Goal: Transaction & Acquisition: Purchase product/service

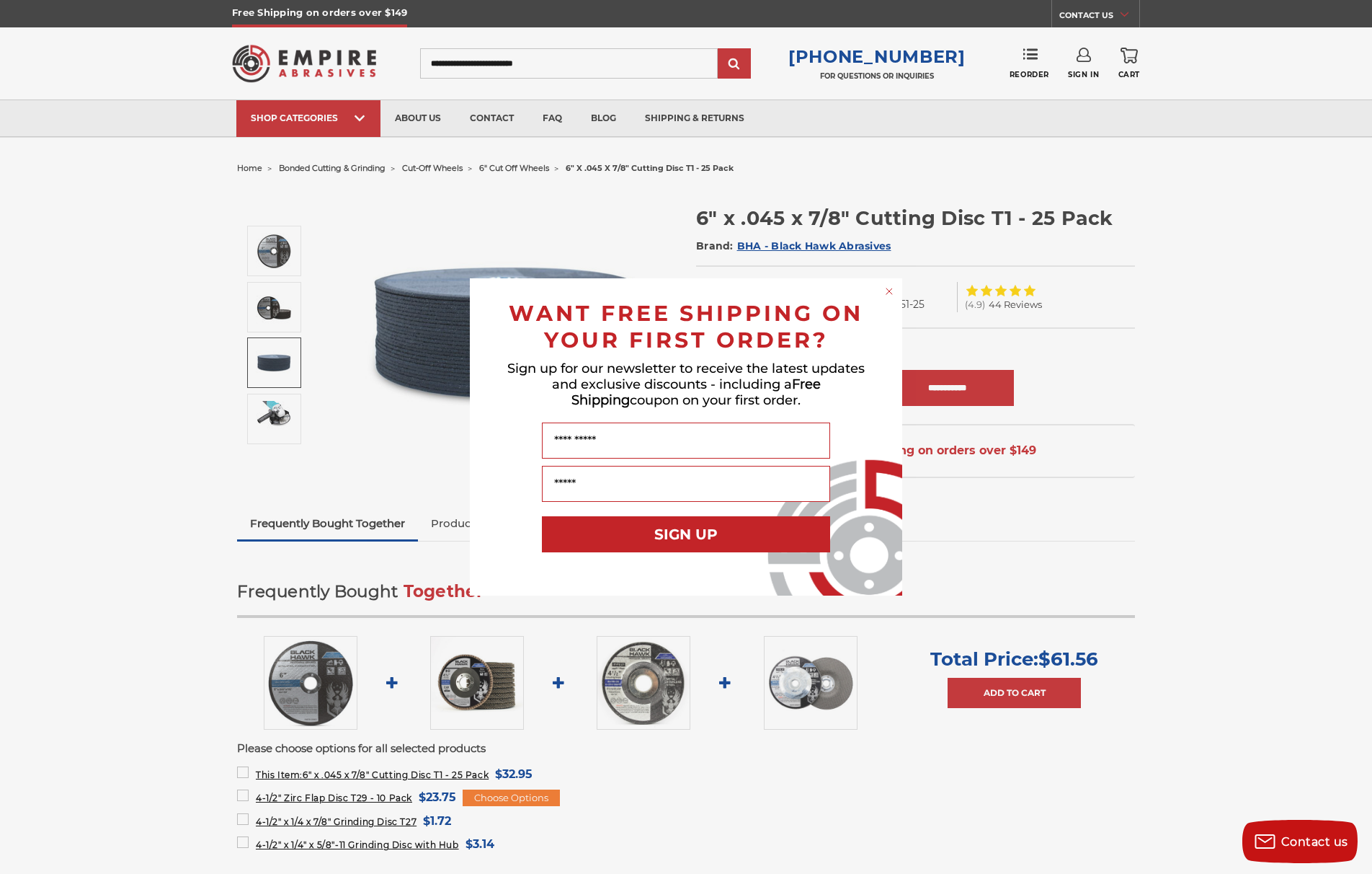
click at [888, 291] on icon "Close dialog" at bounding box center [888, 291] width 5 height 5
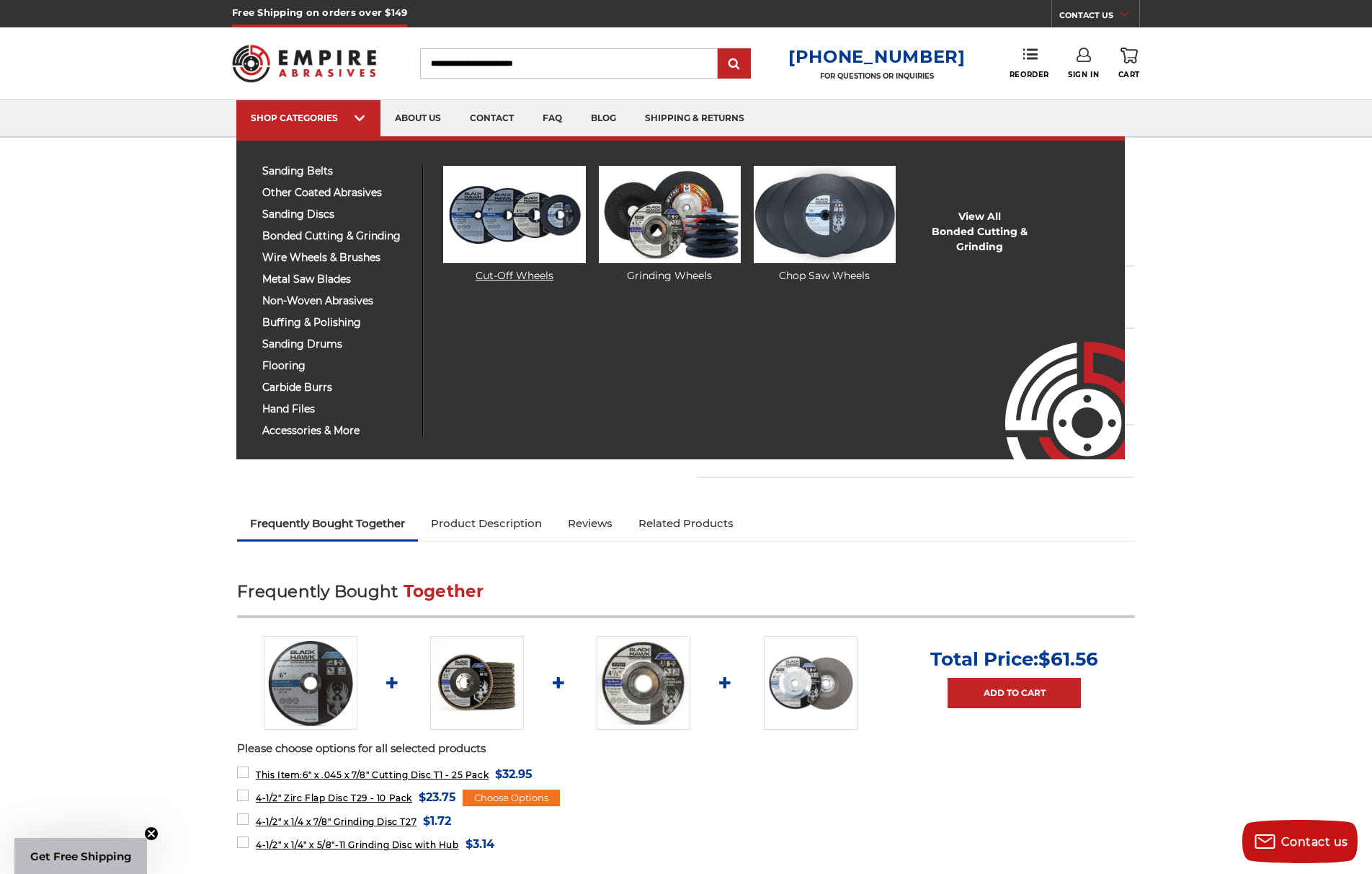
click at [507, 222] on img at bounding box center [514, 214] width 142 height 97
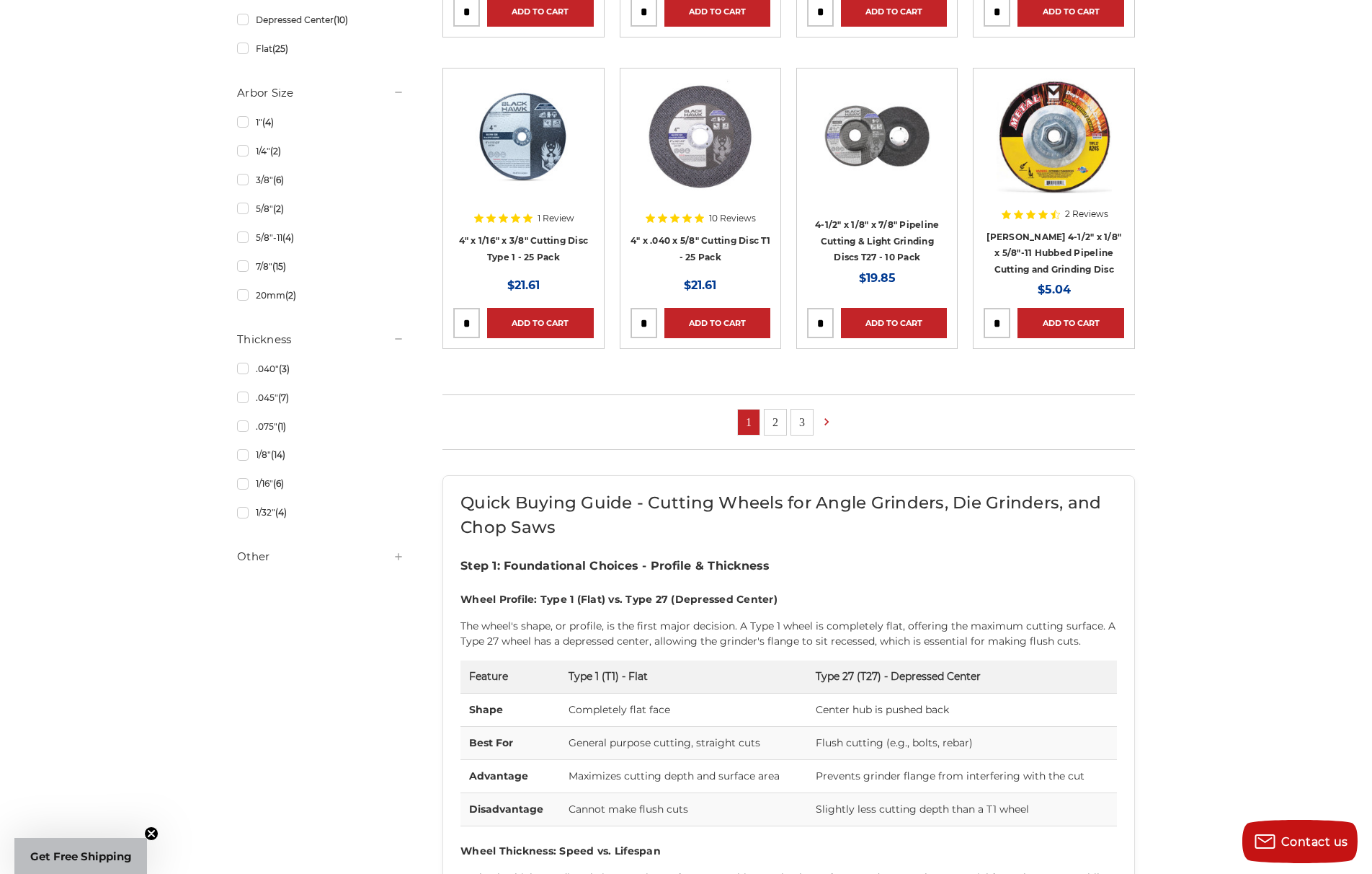
scroll to position [874, 0]
click at [776, 429] on link "2" at bounding box center [775, 422] width 22 height 25
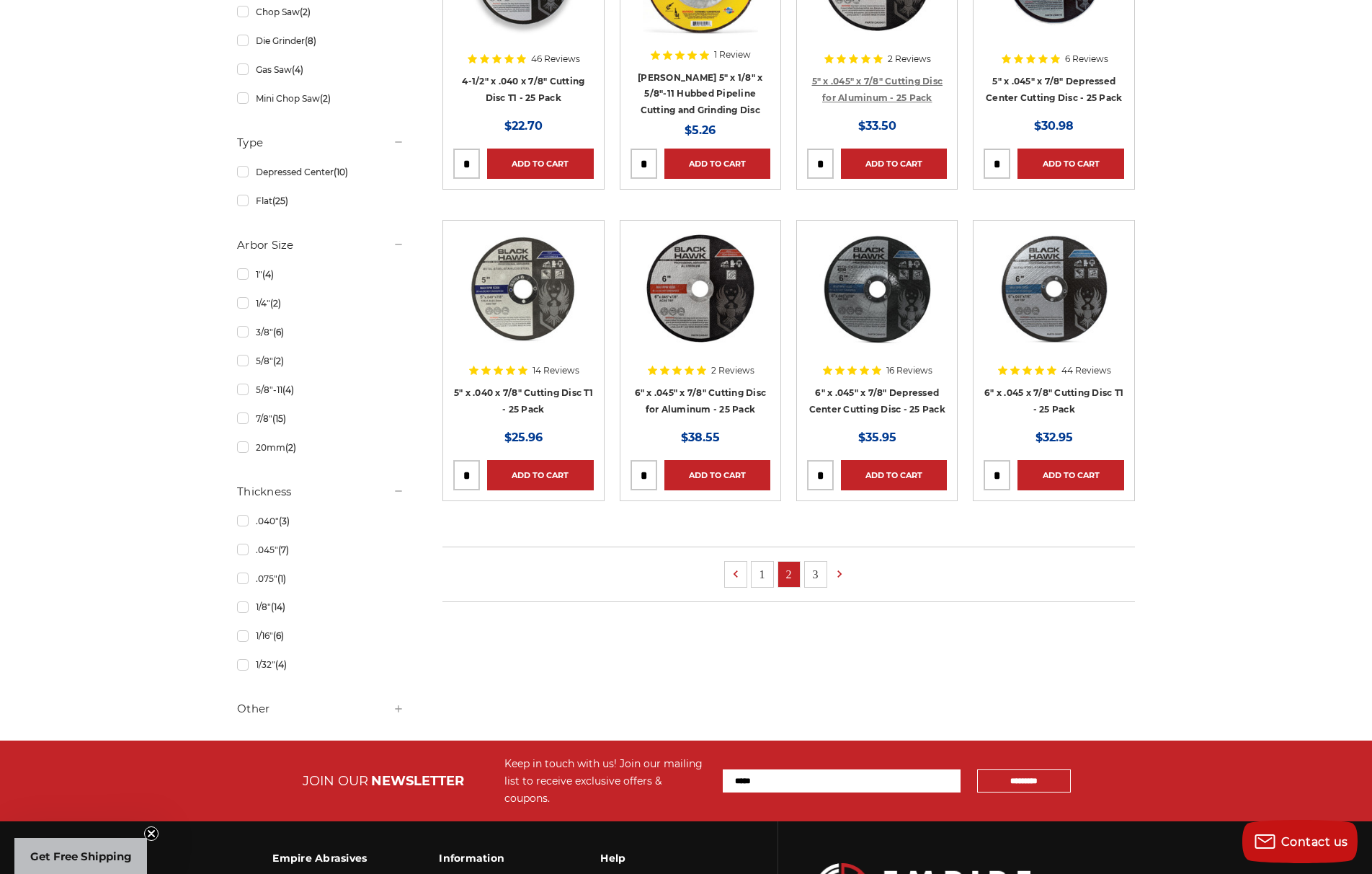
scroll to position [743, 0]
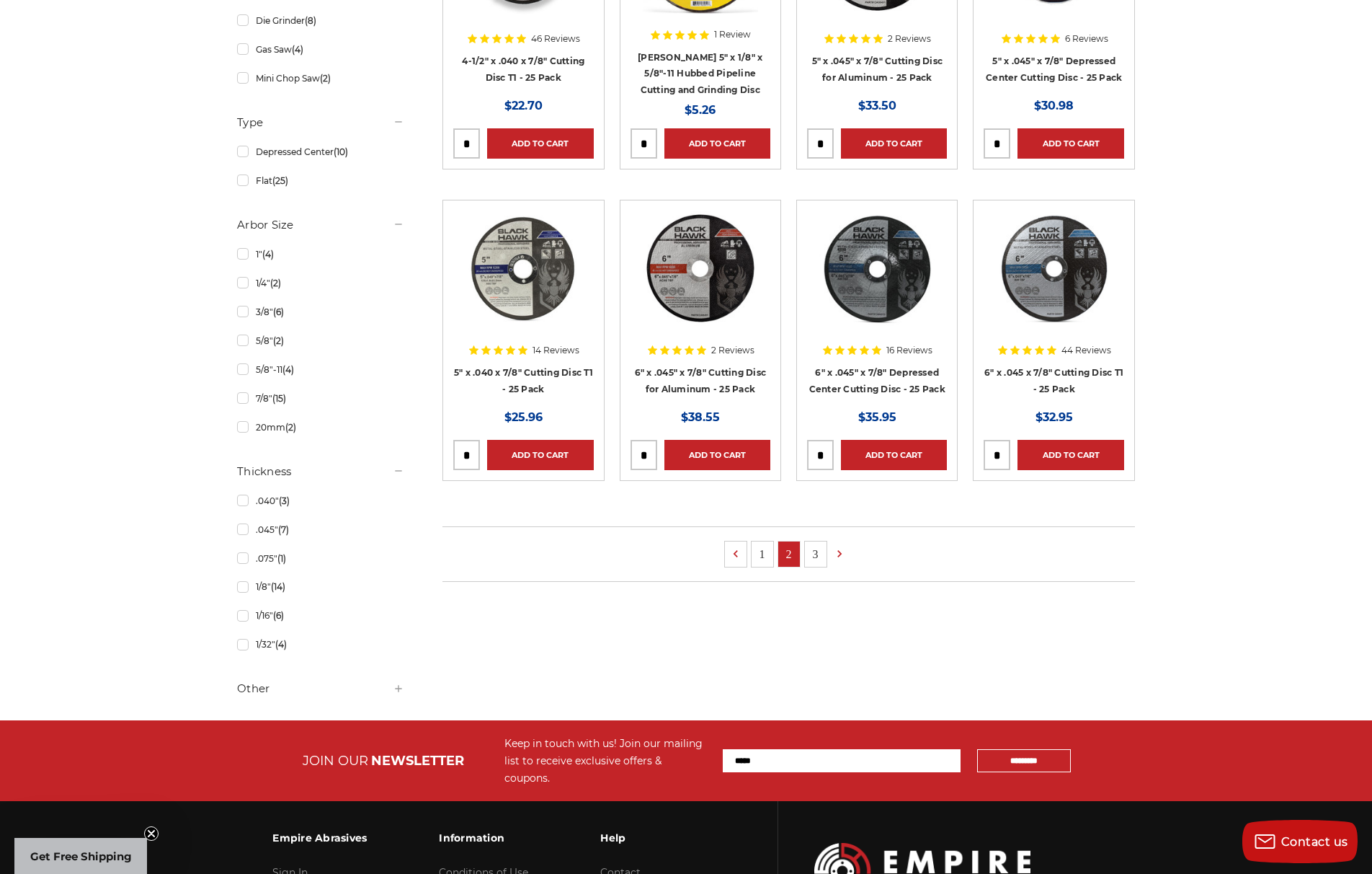
click at [869, 292] on img at bounding box center [877, 268] width 116 height 116
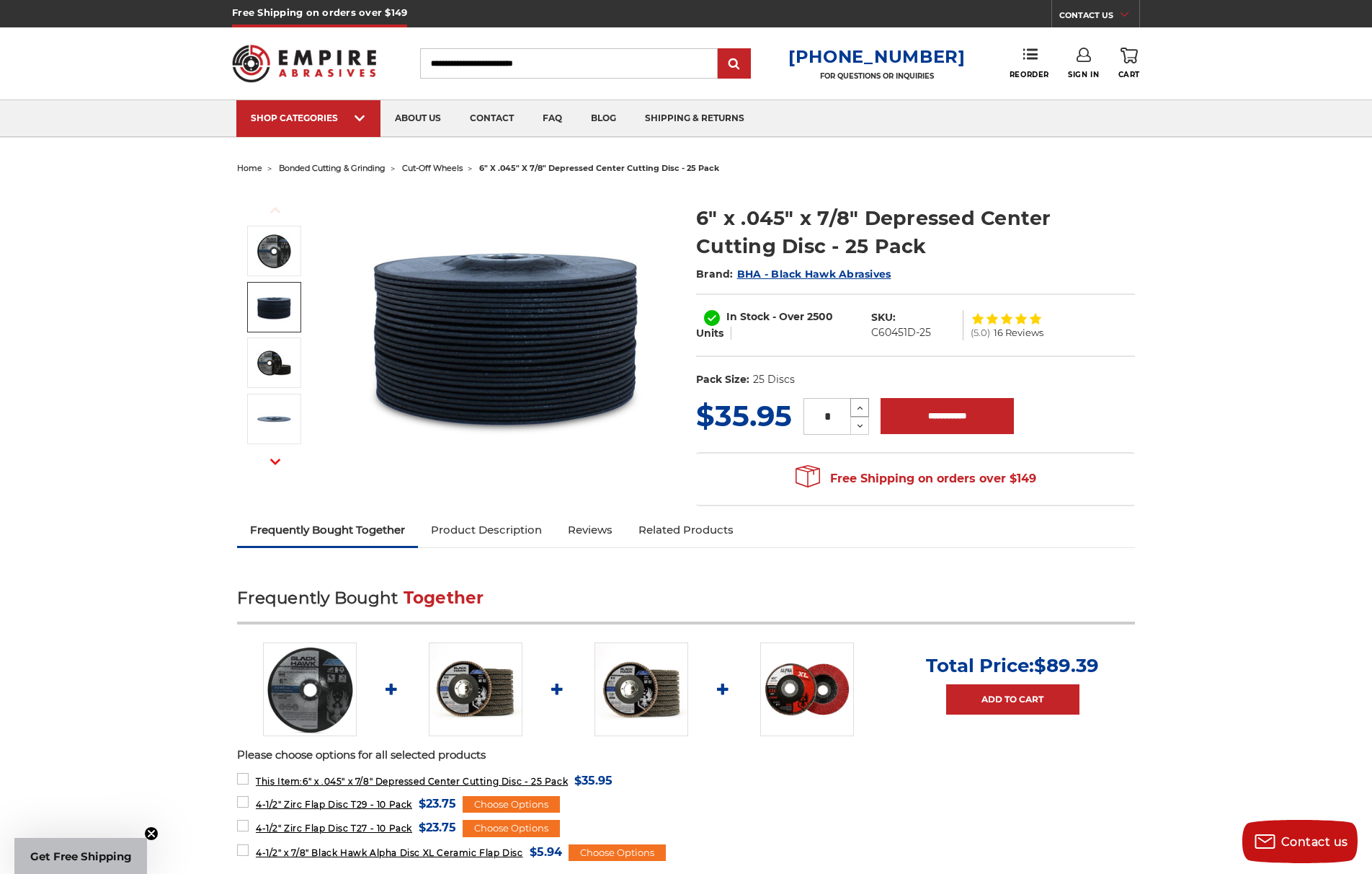
click at [854, 406] on icon at bounding box center [860, 408] width 11 height 13
type input "*"
click at [920, 408] on input "**********" at bounding box center [947, 415] width 133 height 36
type input "**********"
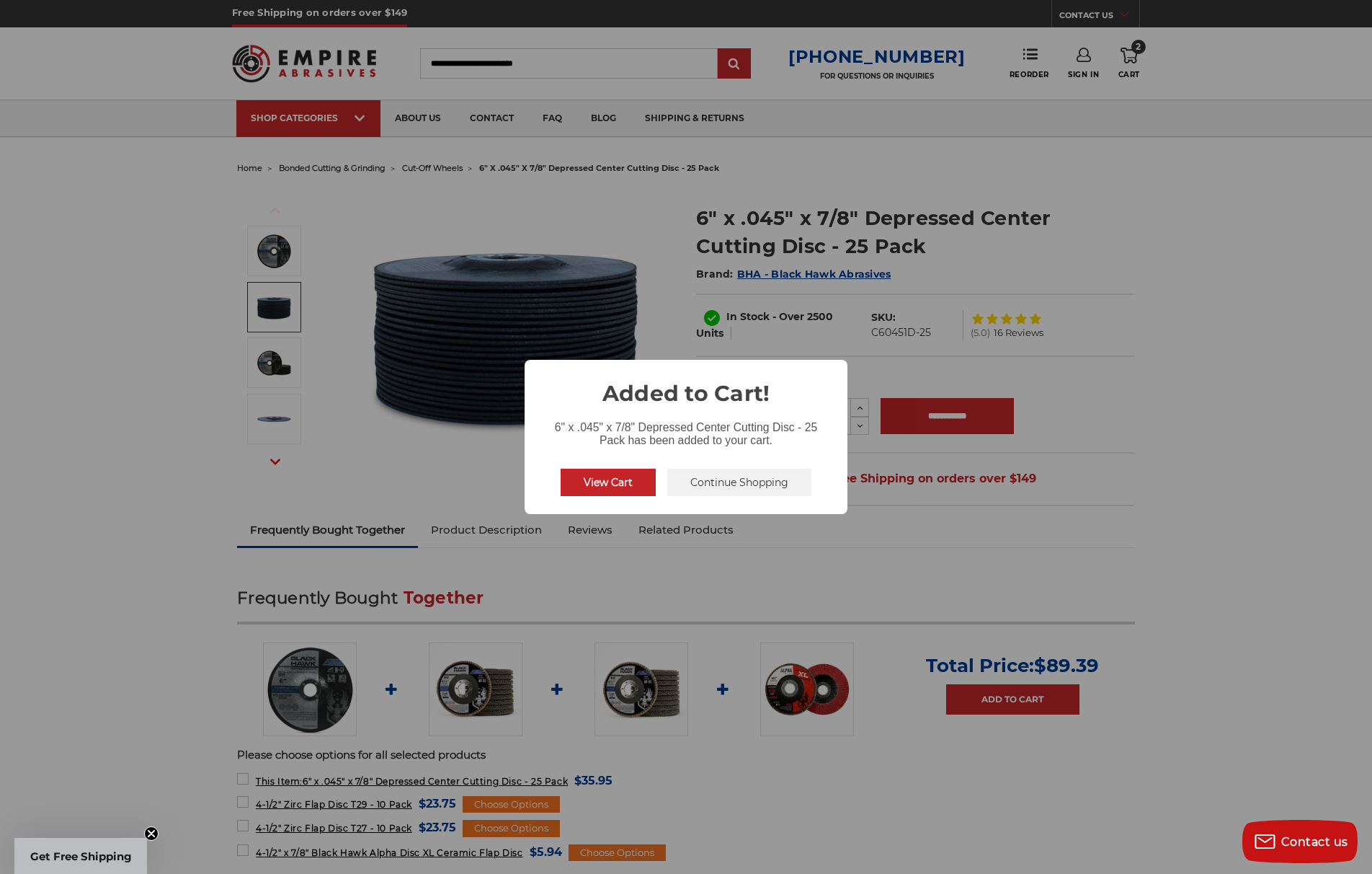
click at [731, 481] on button "Continue Shopping" at bounding box center [739, 482] width 144 height 28
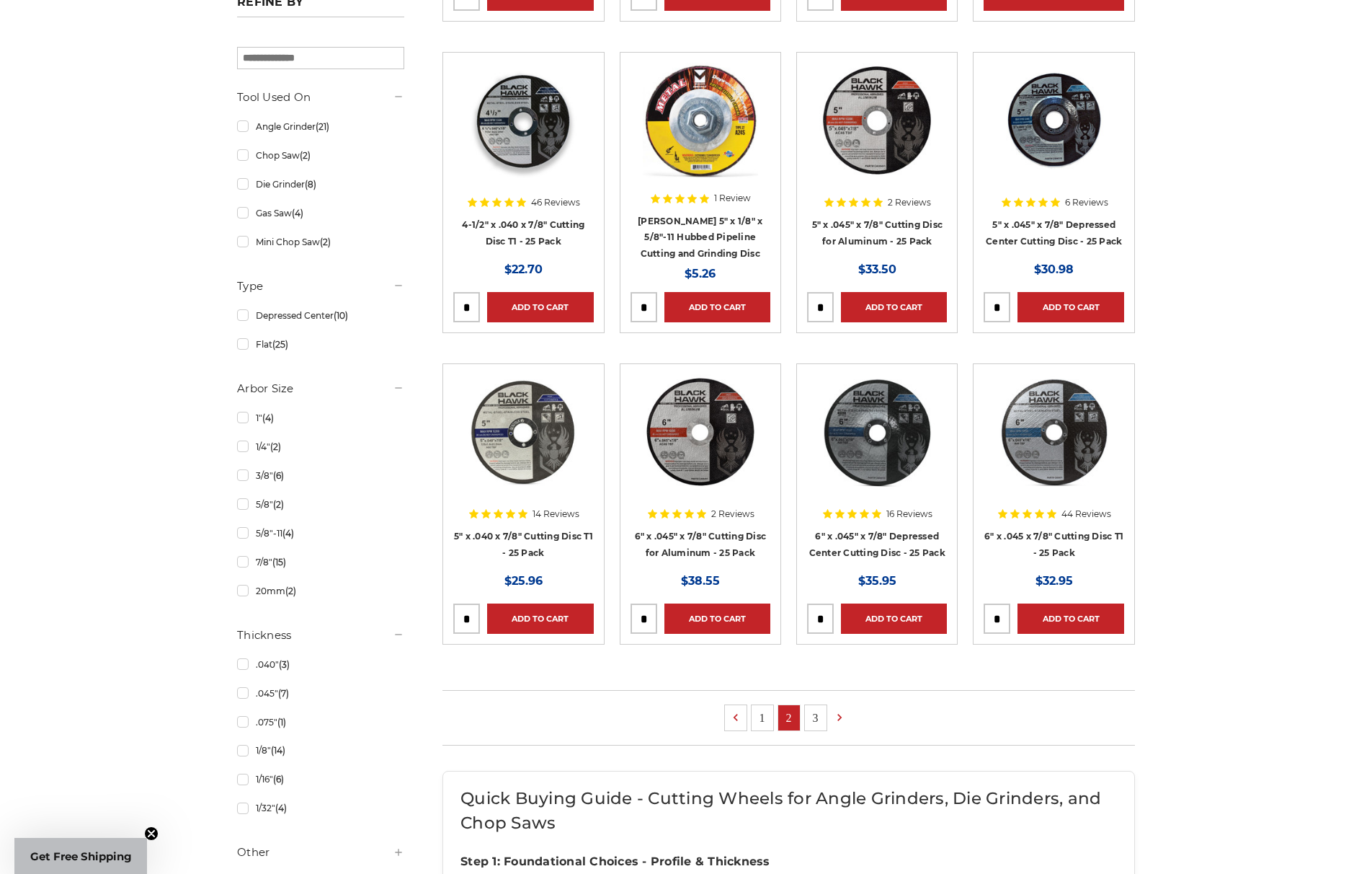
scroll to position [590, 0]
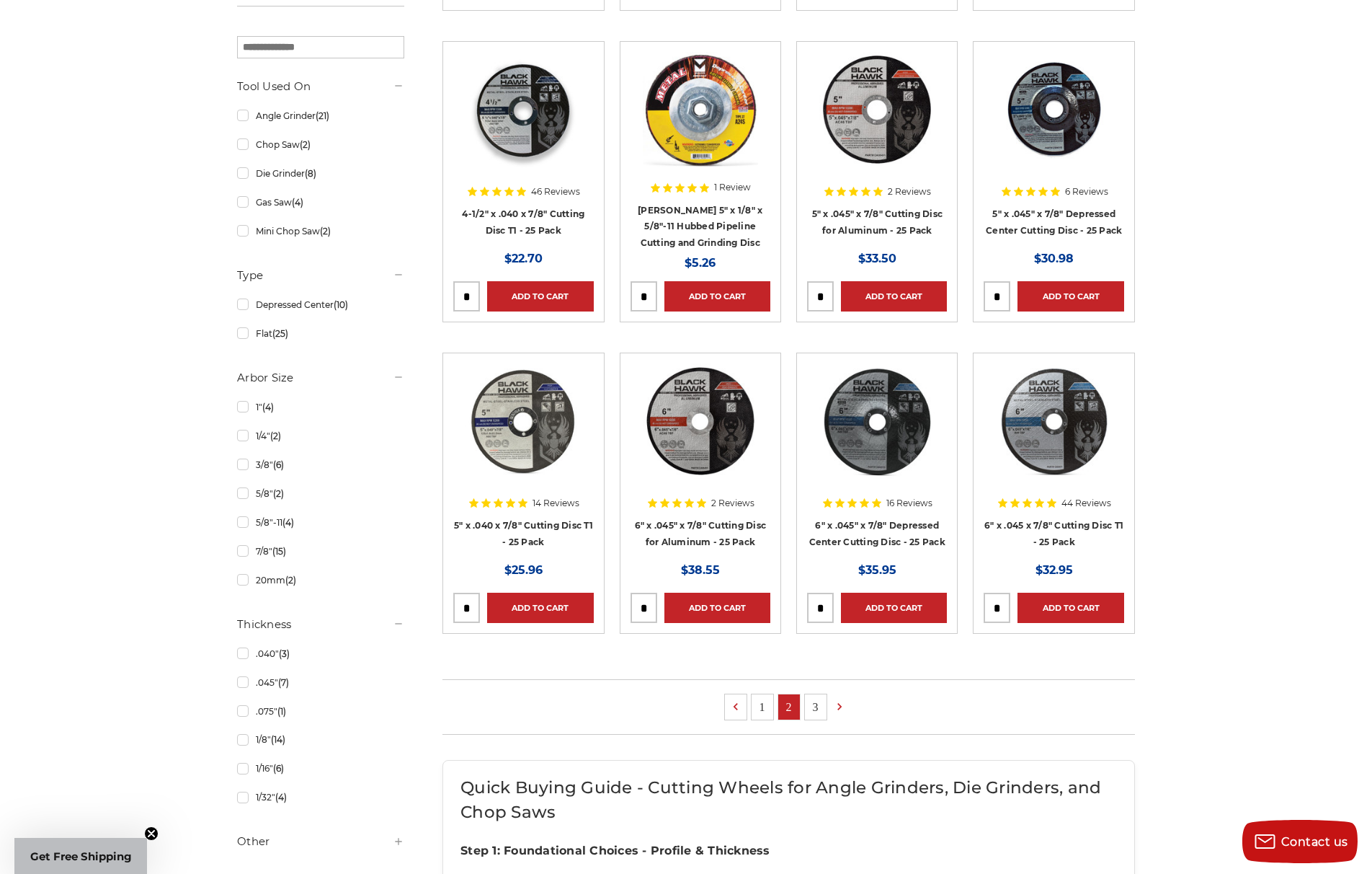
click at [820, 698] on link "3" at bounding box center [816, 707] width 22 height 25
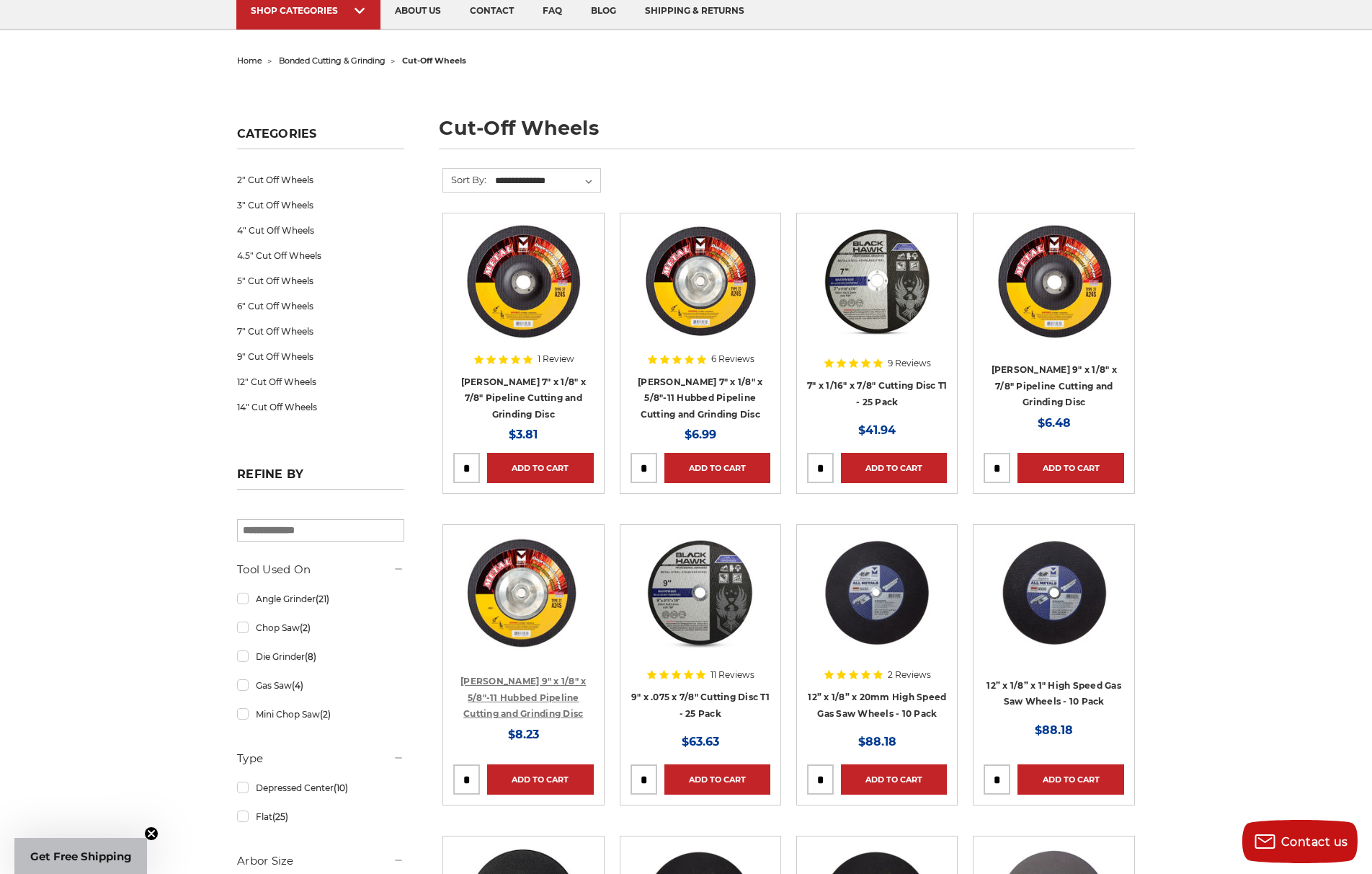
scroll to position [100, 0]
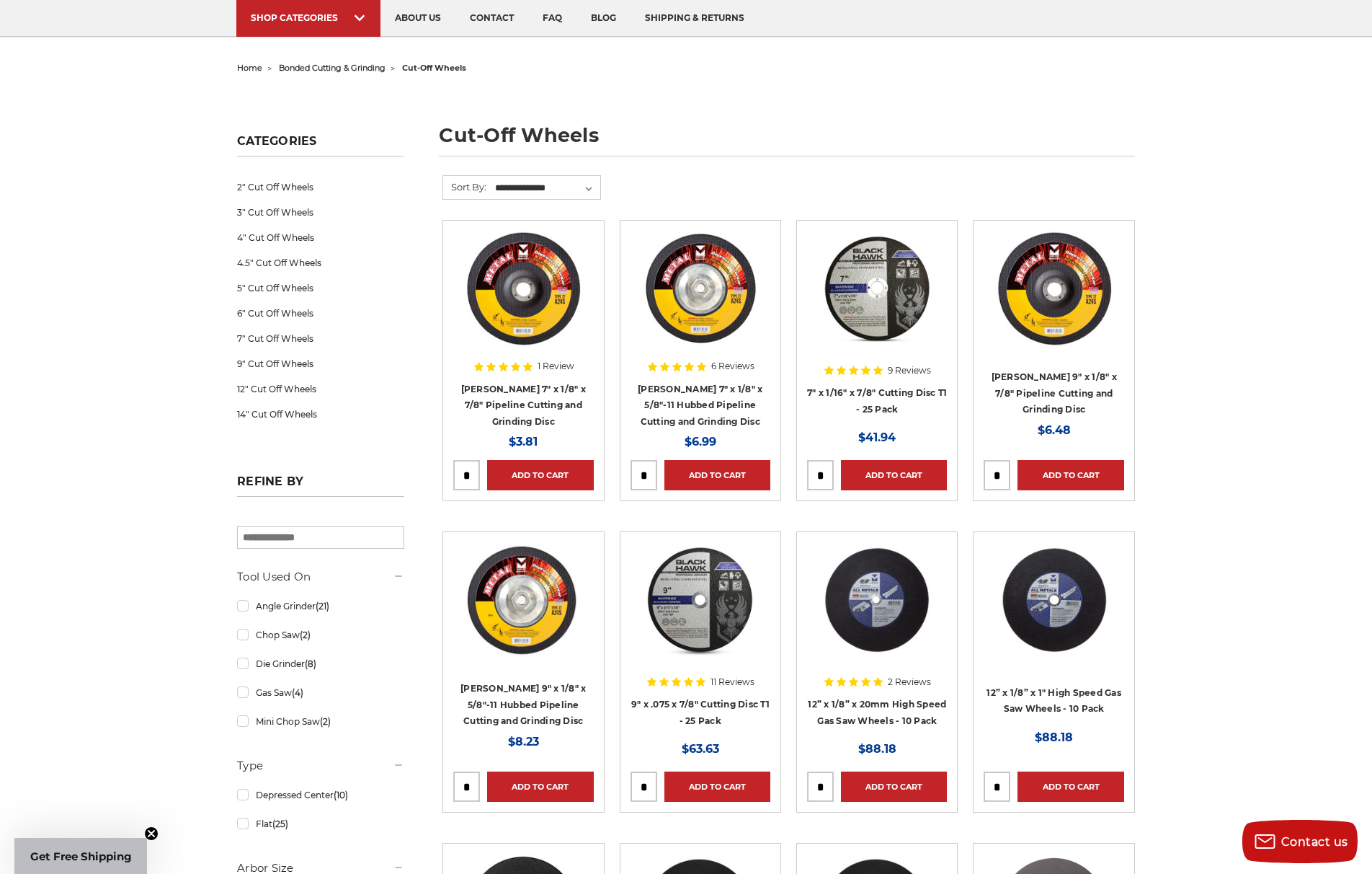
click at [1049, 309] on img at bounding box center [1054, 288] width 116 height 116
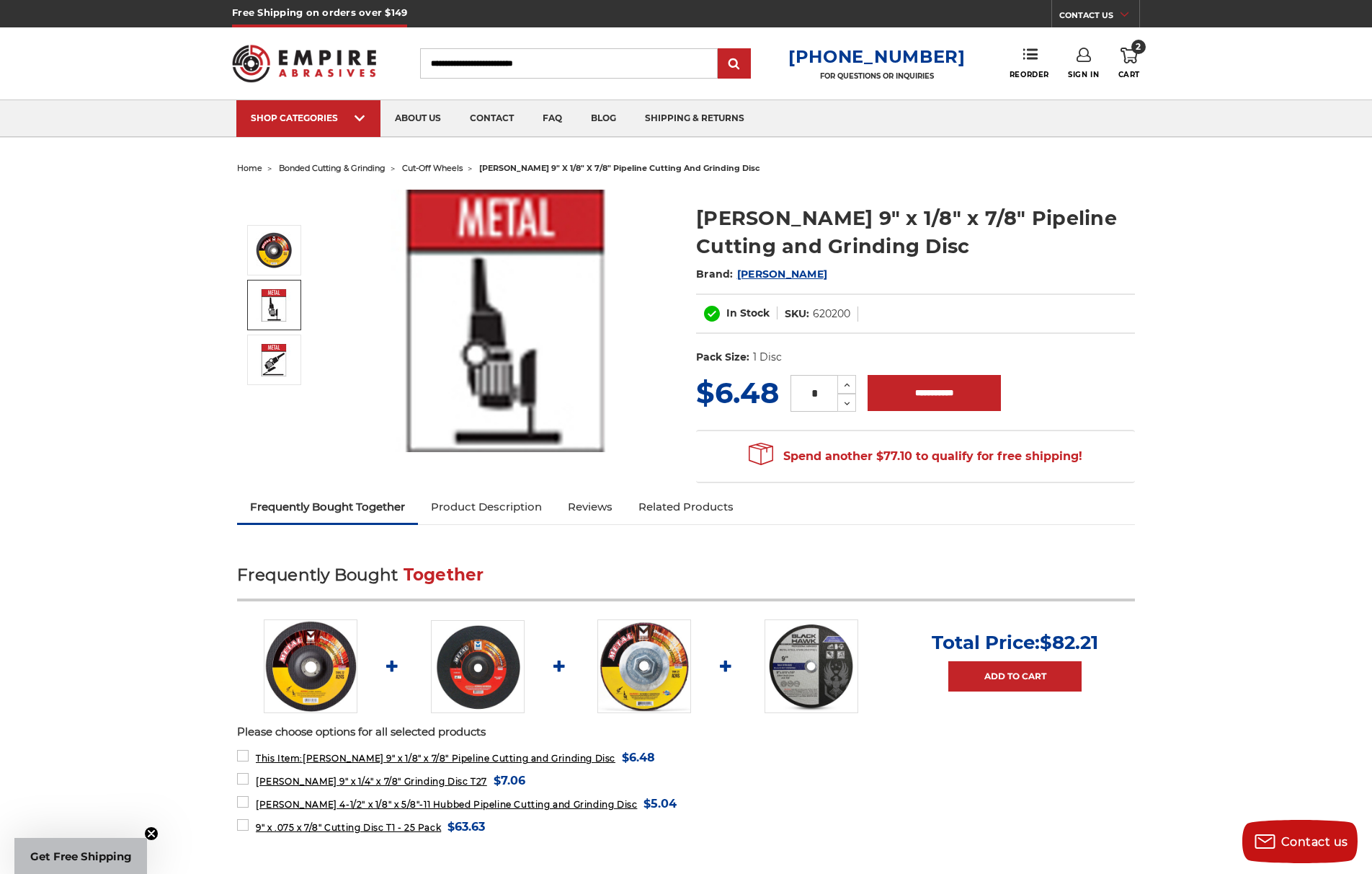
click at [289, 297] on img at bounding box center [273, 305] width 36 height 32
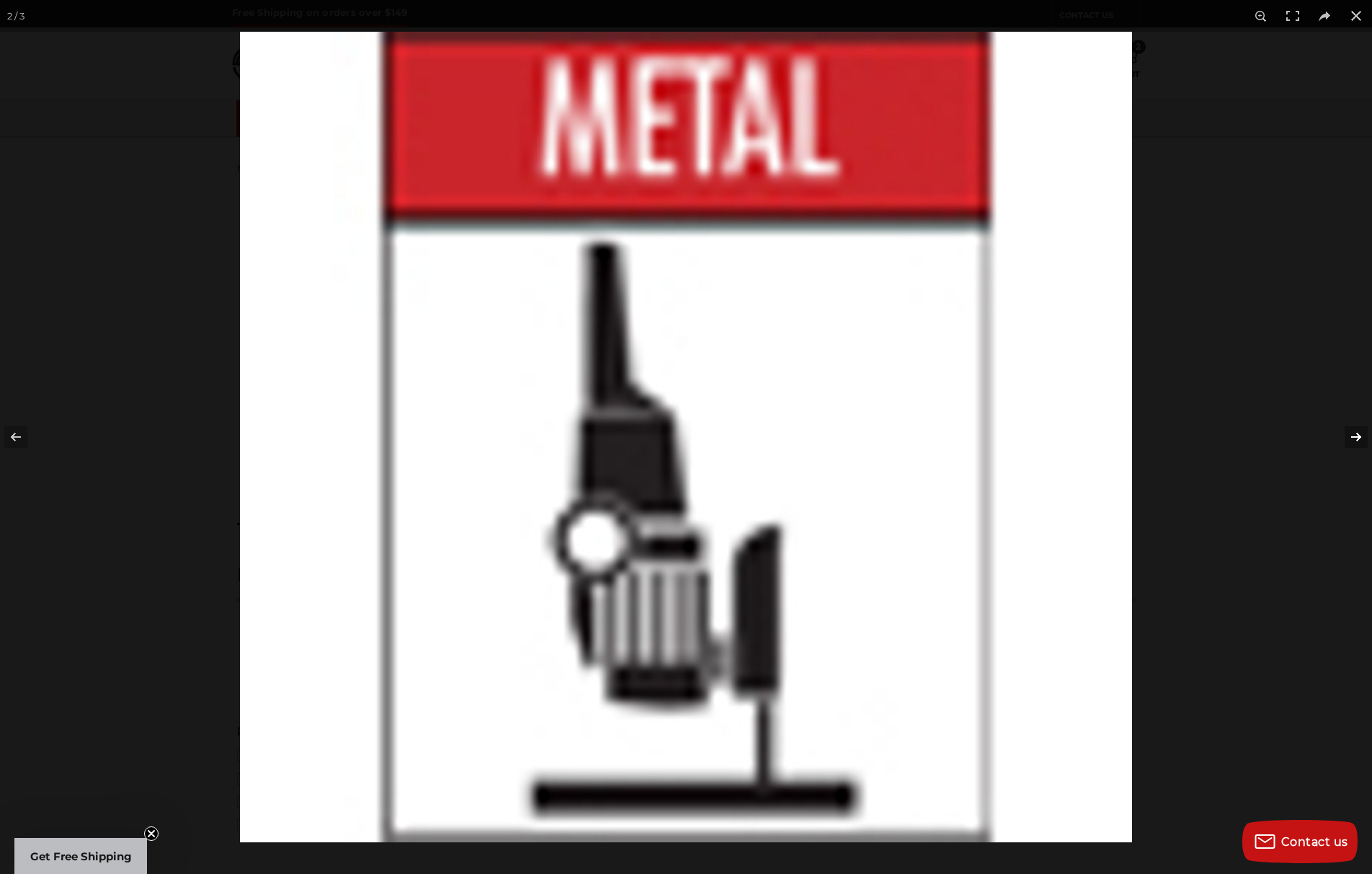
click at [1355, 435] on button at bounding box center [1346, 437] width 50 height 72
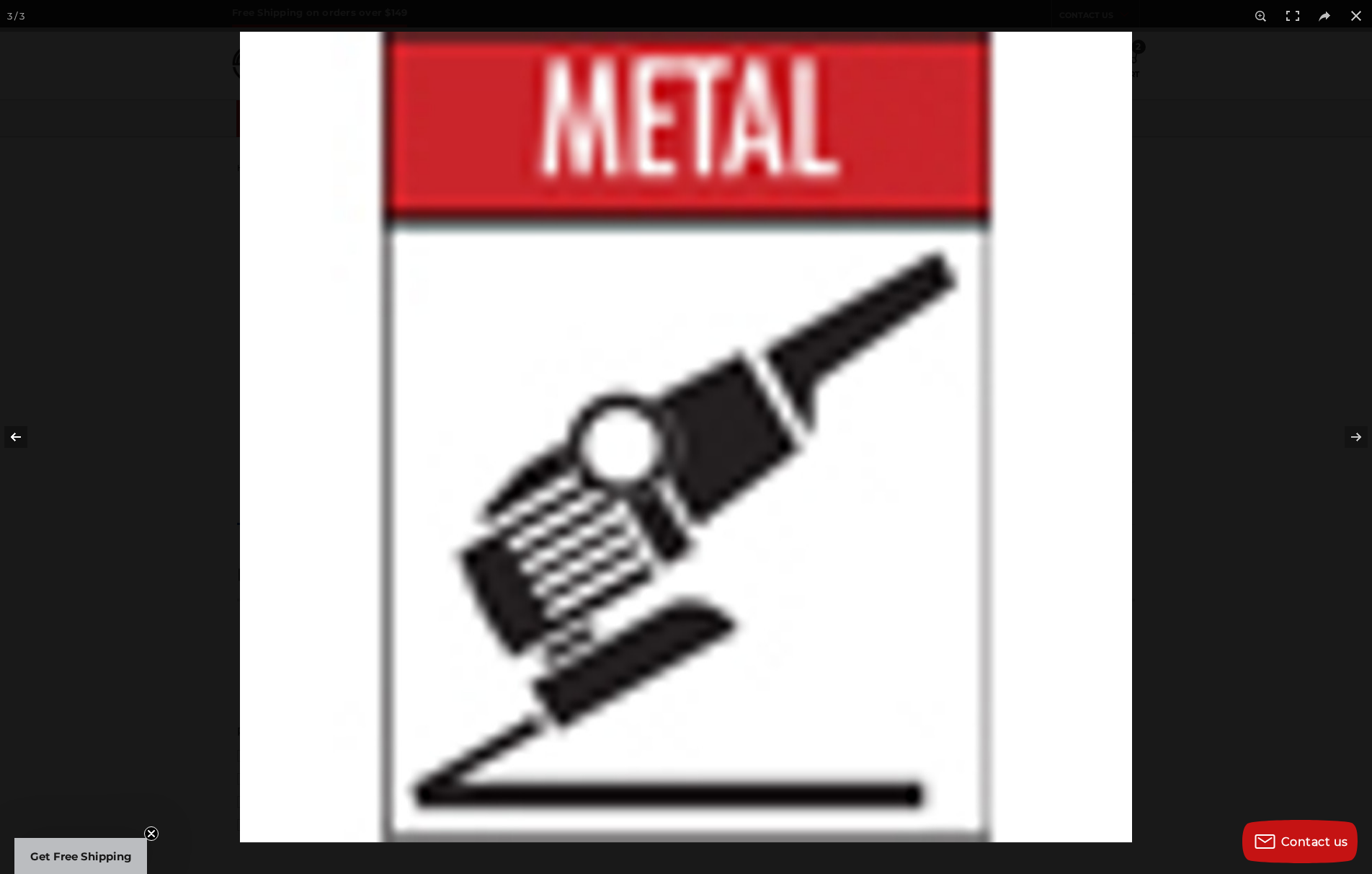
click at [9, 435] on button at bounding box center [25, 437] width 50 height 72
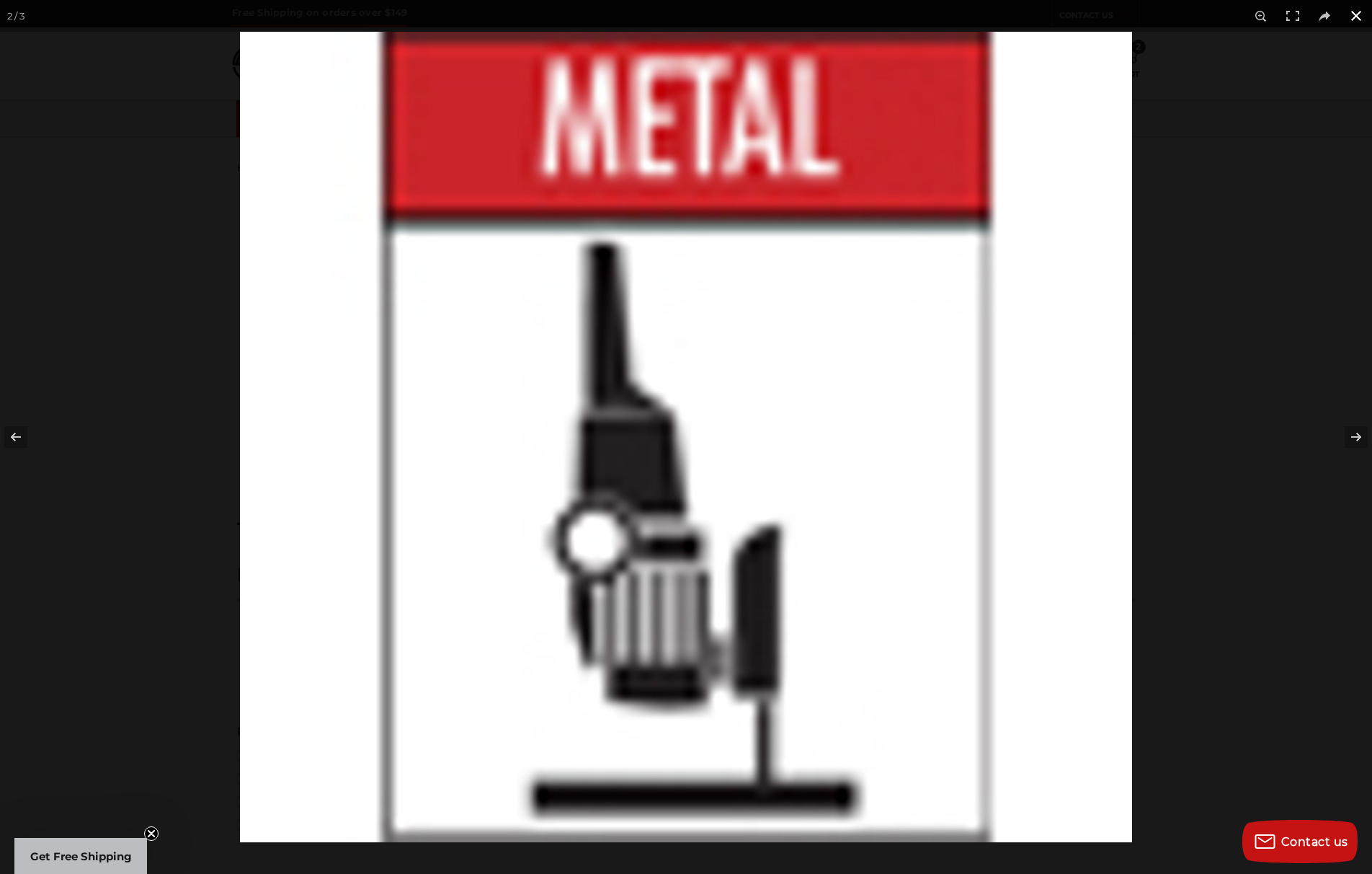
click at [1354, 19] on button at bounding box center [1356, 15] width 32 height 32
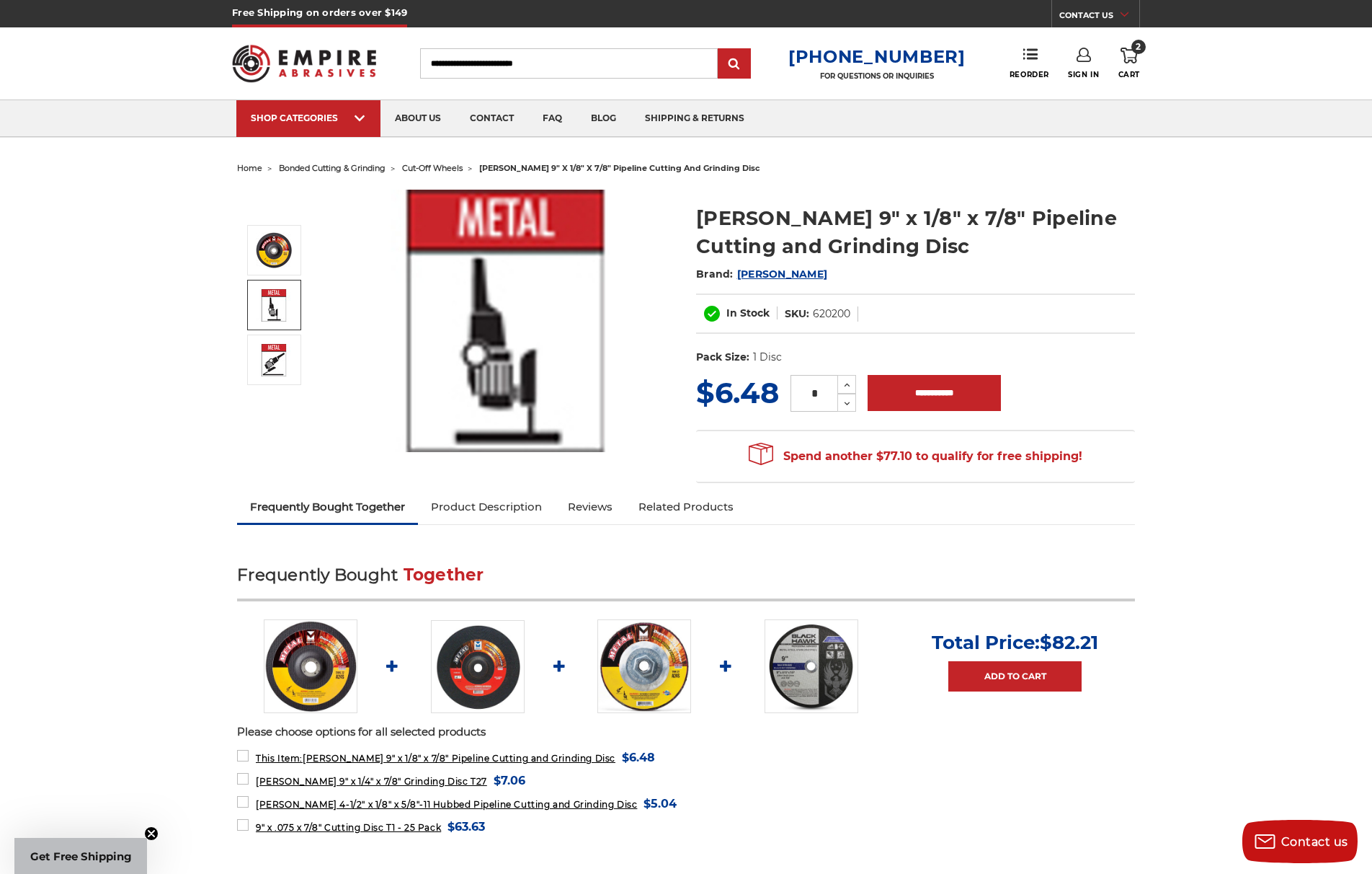
click at [487, 499] on link "Product Description" at bounding box center [486, 506] width 137 height 32
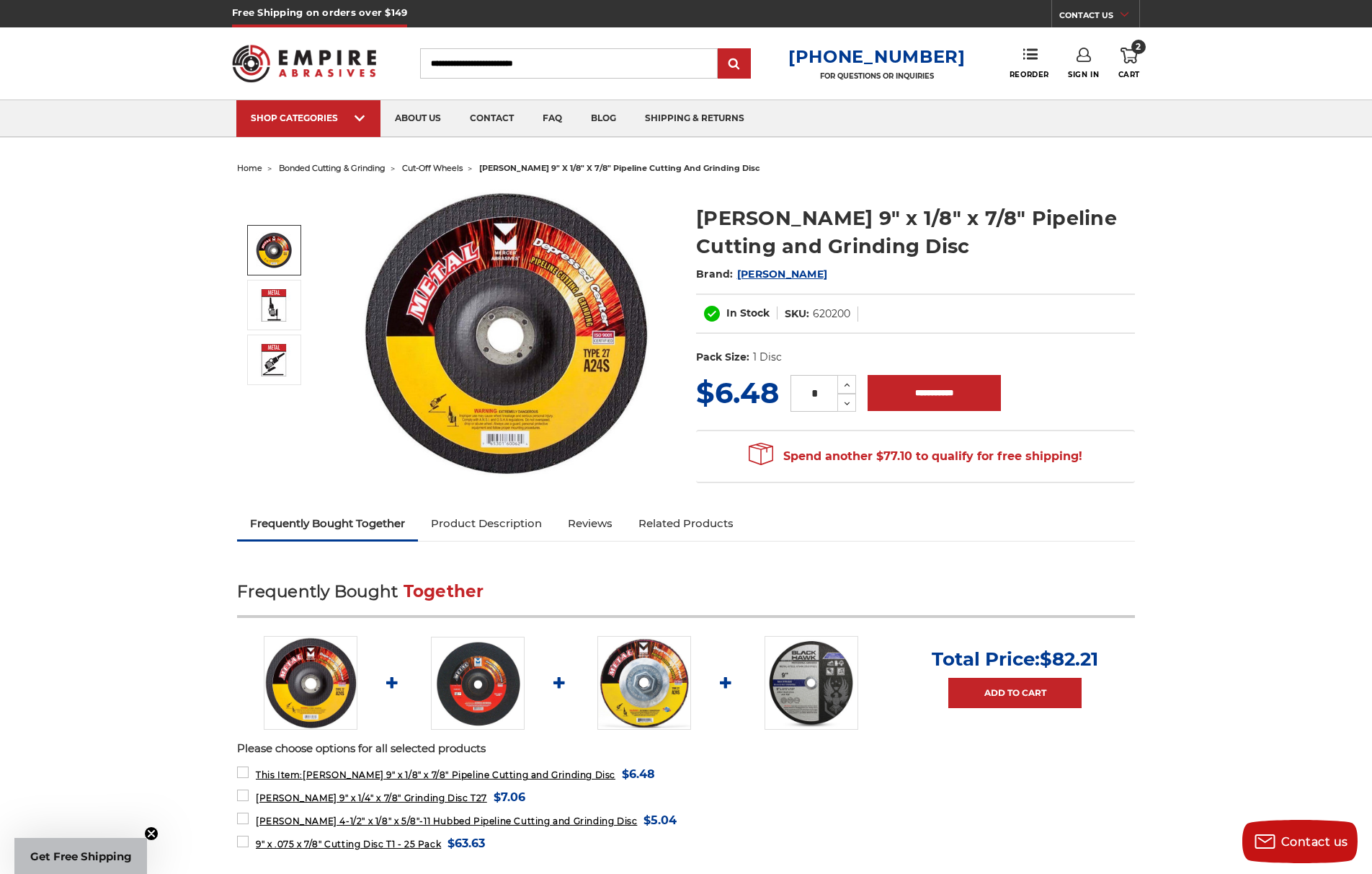
click at [277, 258] on img at bounding box center [273, 250] width 36 height 36
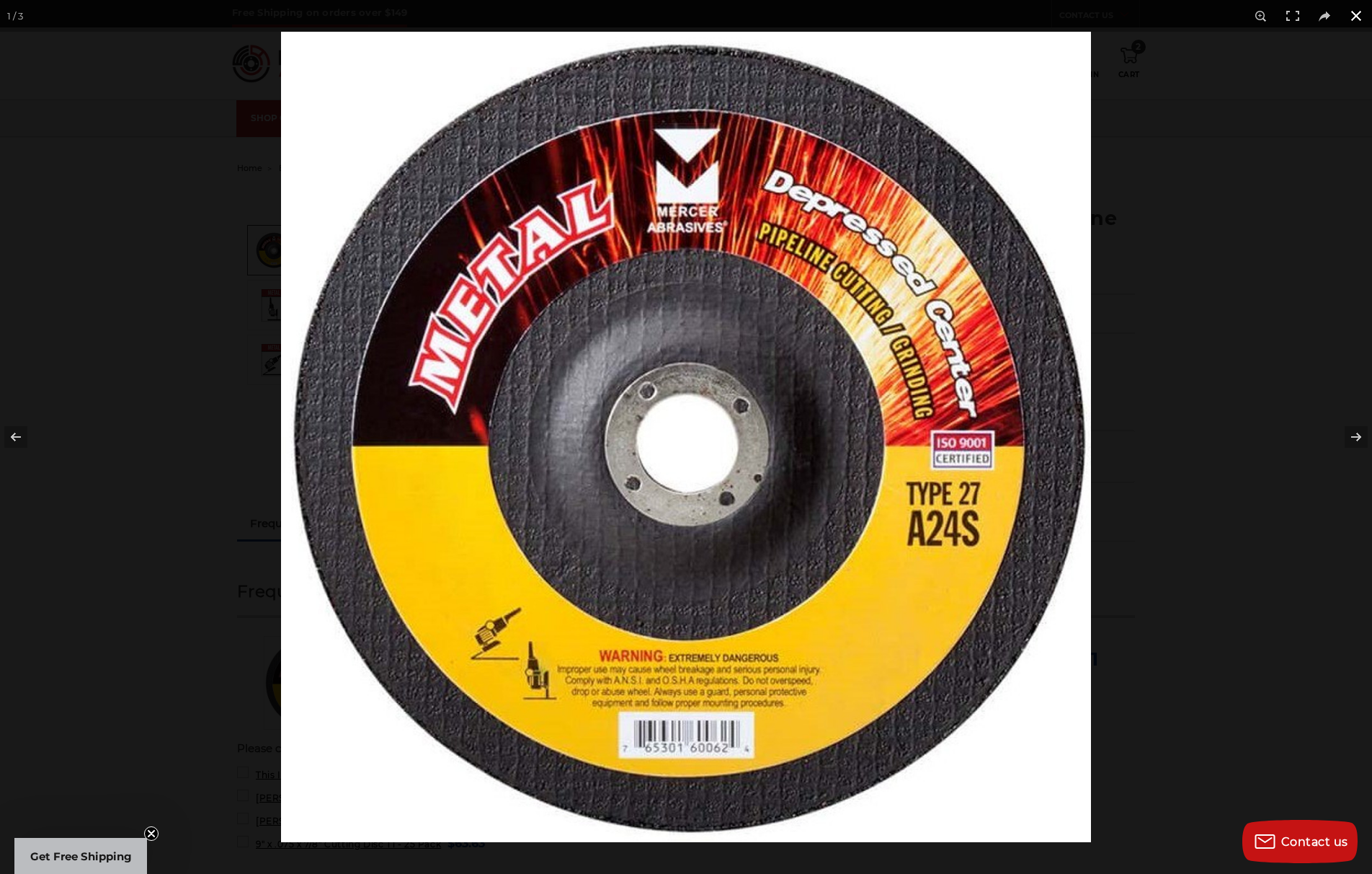
click at [1188, 544] on div at bounding box center [967, 469] width 1372 height 874
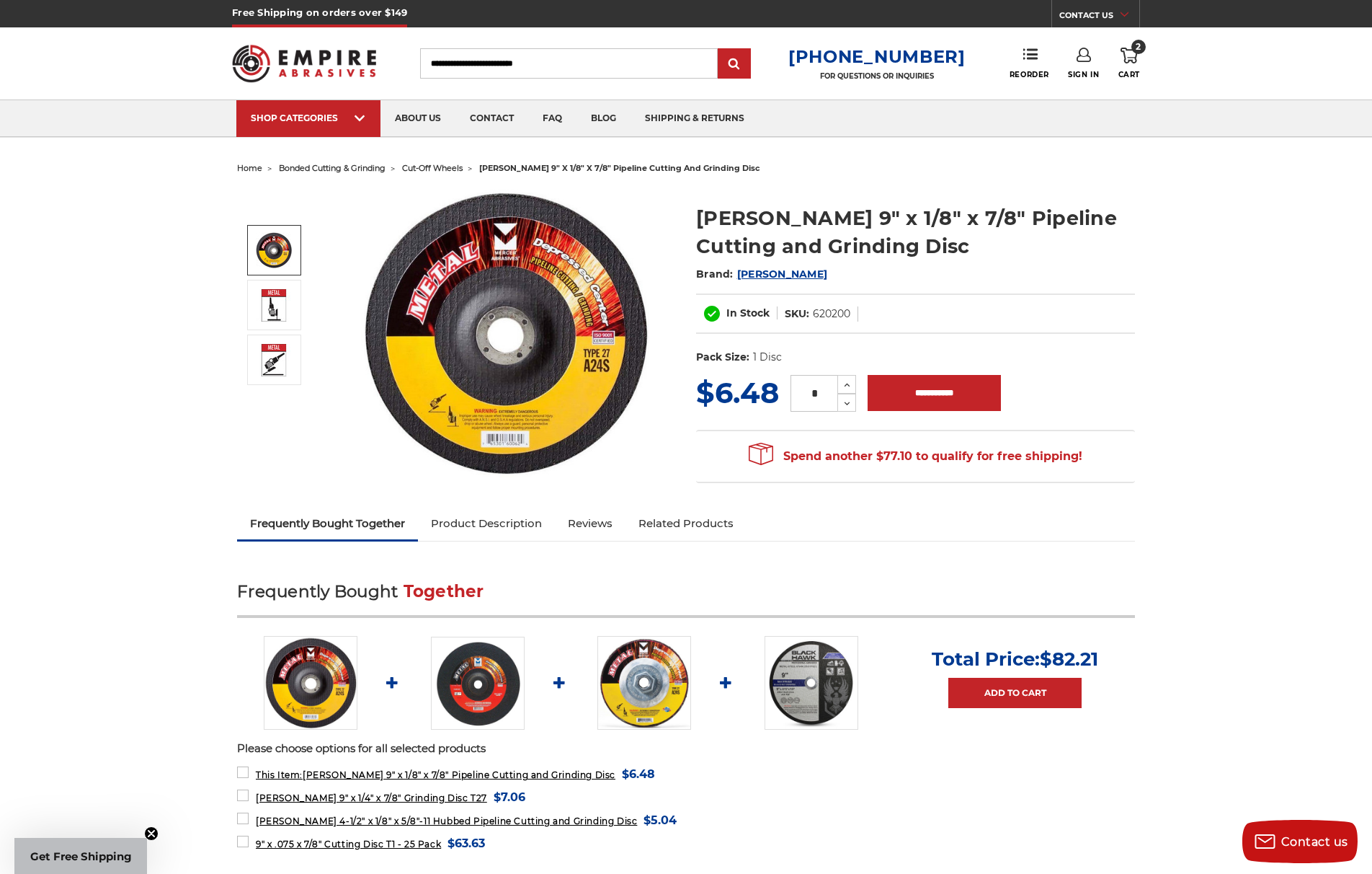
click at [1125, 56] on icon at bounding box center [1129, 55] width 17 height 16
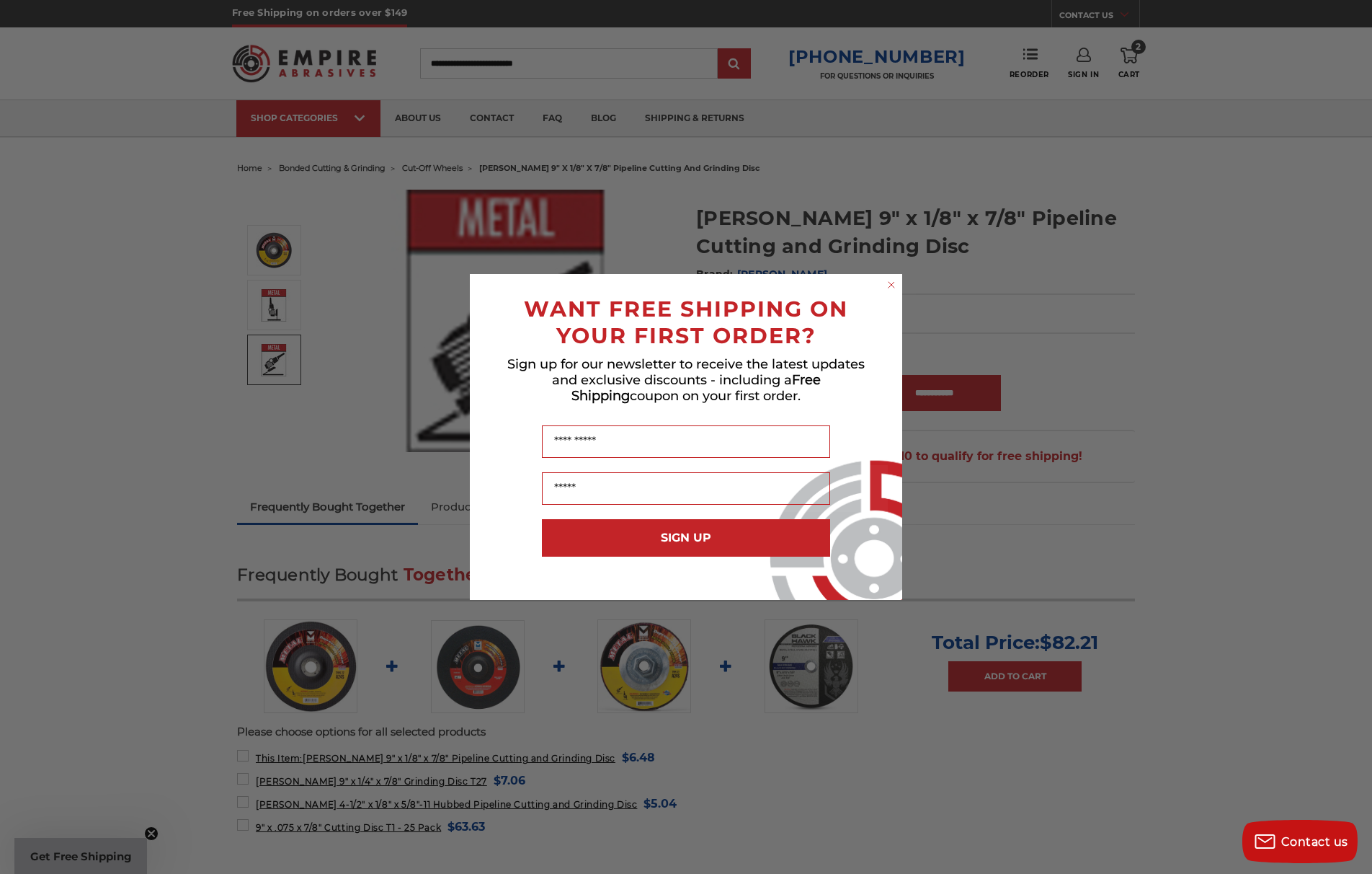
click at [892, 288] on circle "Close dialog" at bounding box center [891, 285] width 14 height 14
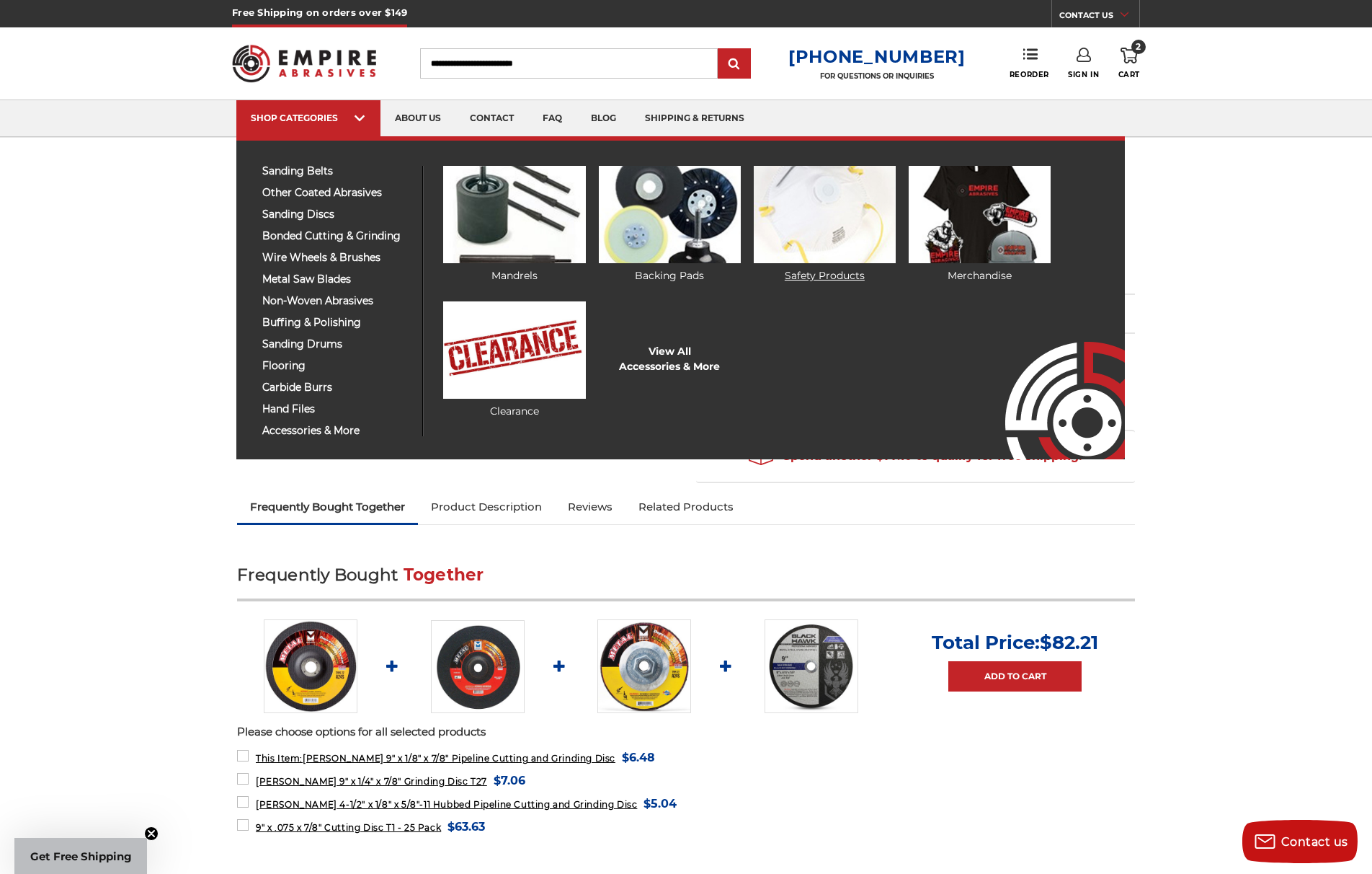
click at [807, 228] on img at bounding box center [824, 214] width 142 height 97
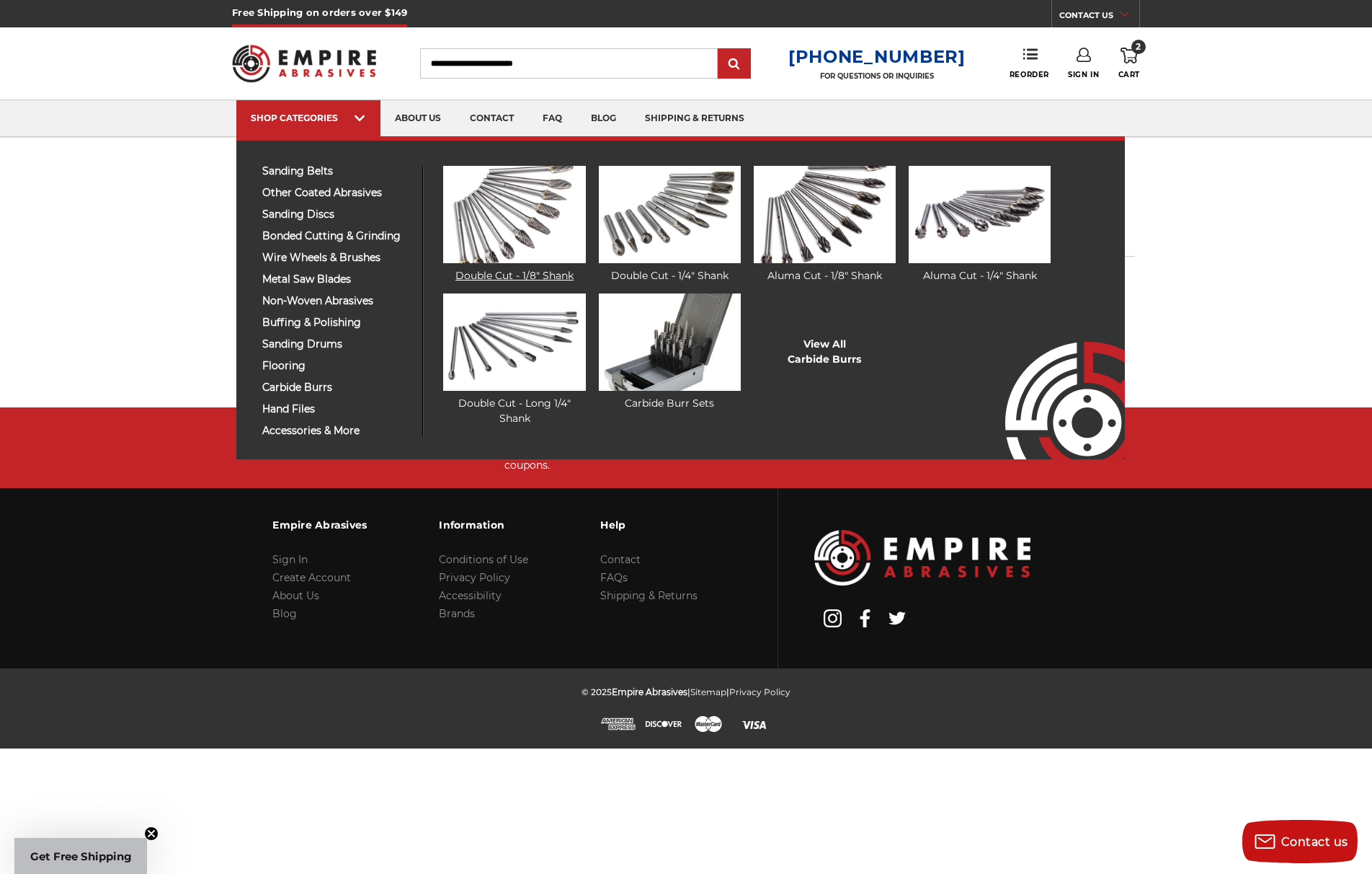
click at [522, 237] on img at bounding box center [514, 214] width 142 height 97
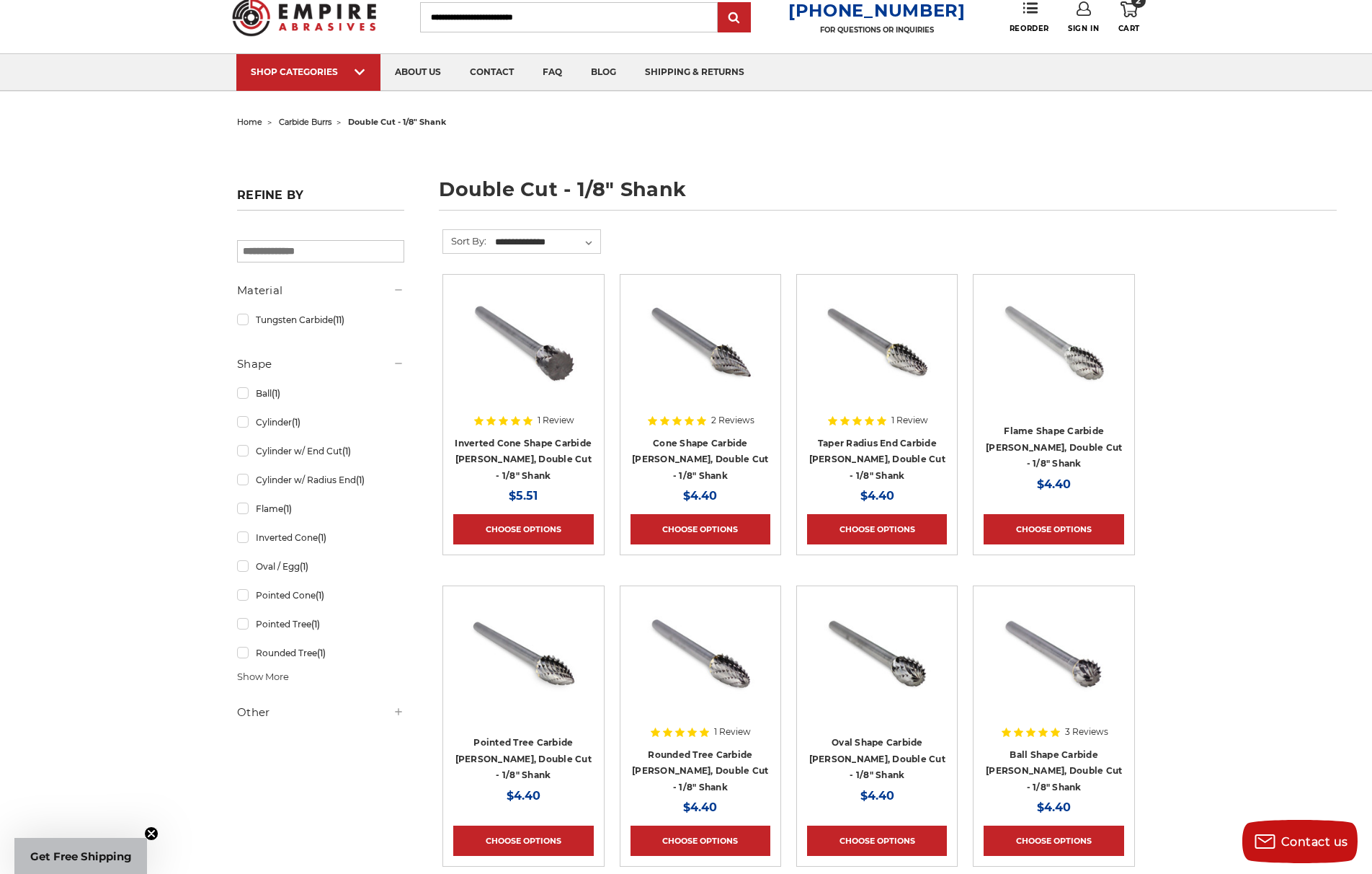
scroll to position [43, 0]
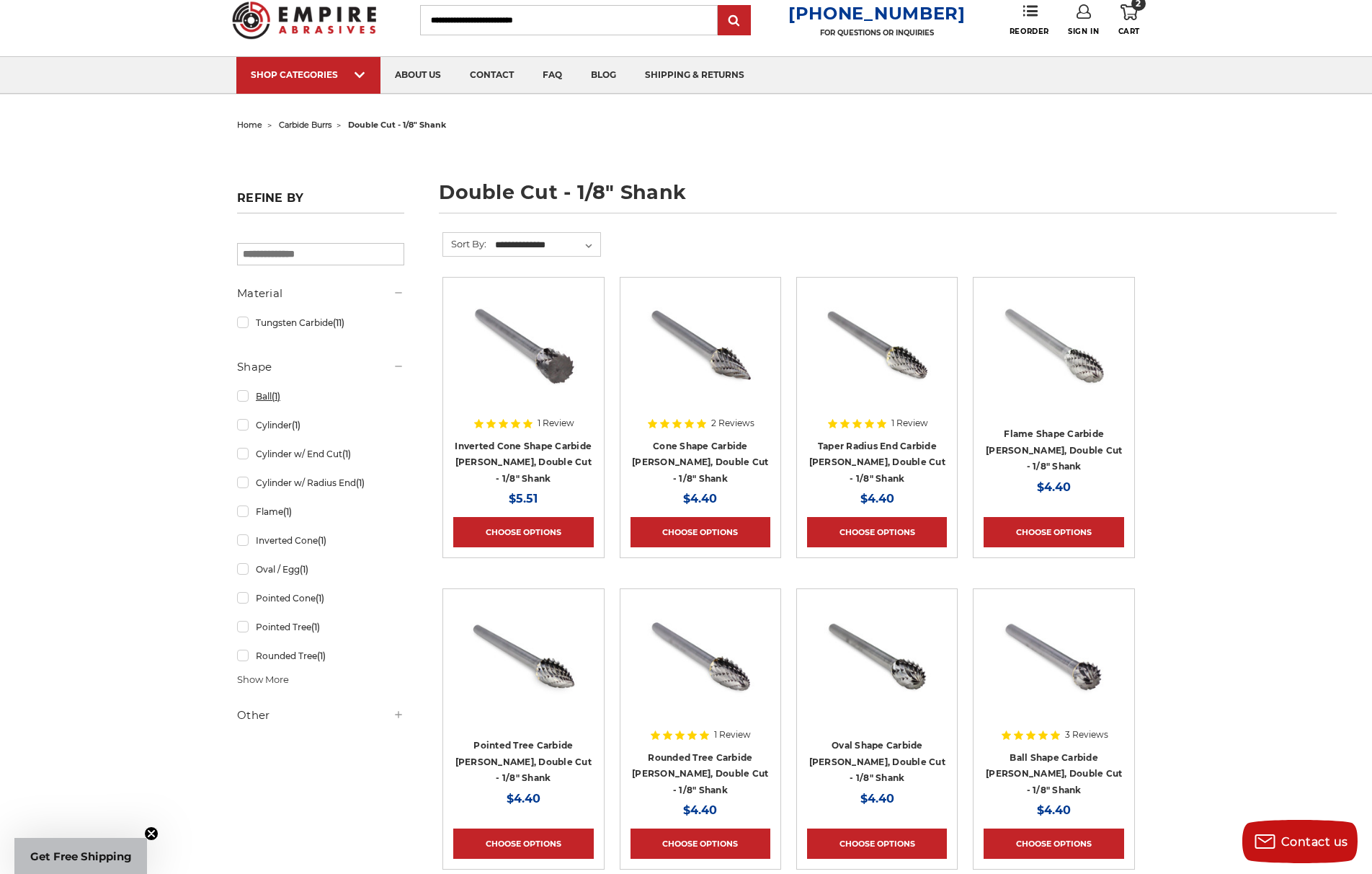
click at [270, 395] on link "Ball (1)" at bounding box center [320, 396] width 167 height 25
click at [246, 398] on div at bounding box center [320, 508] width 167 height 446
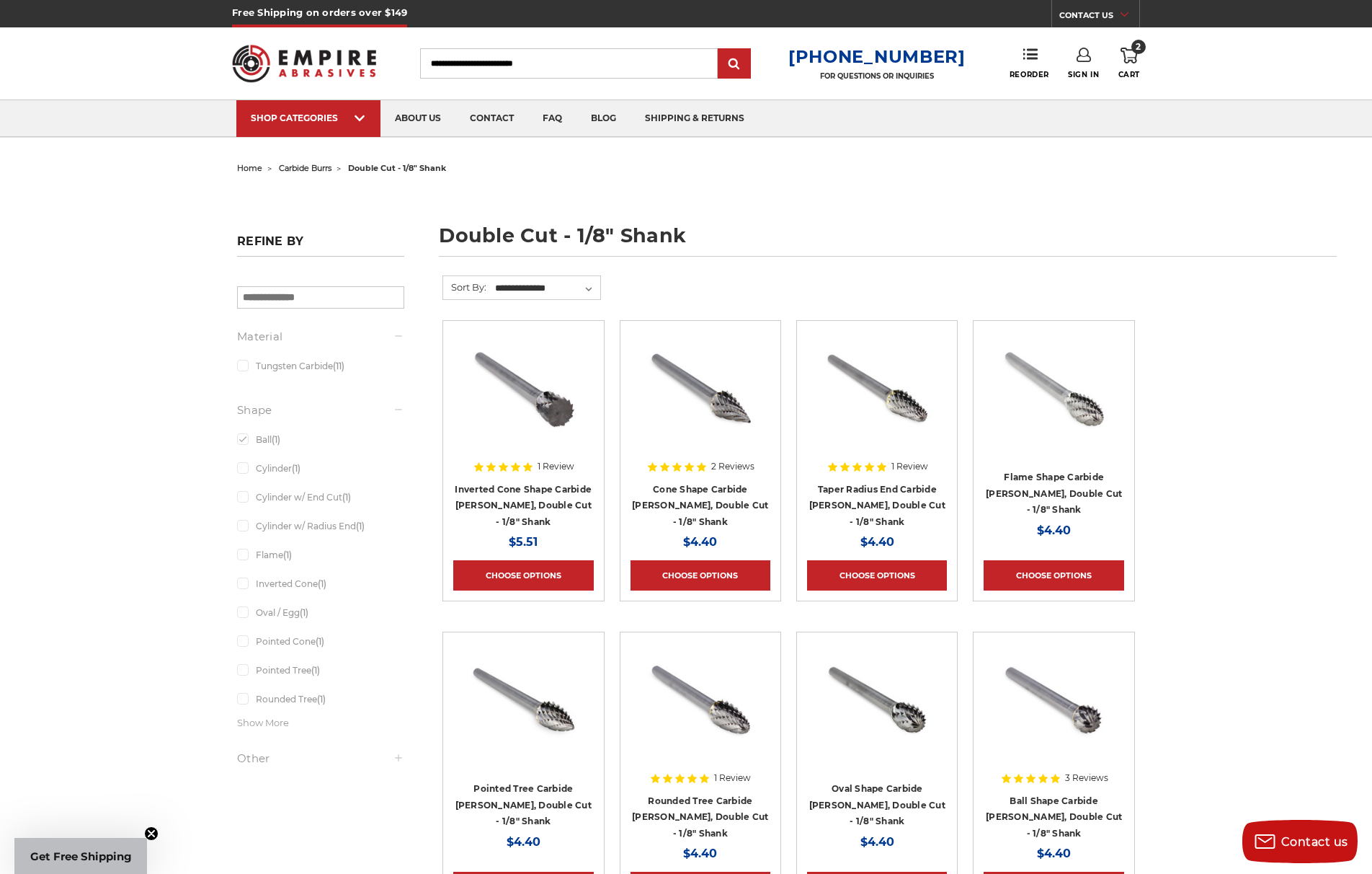
click at [245, 440] on div at bounding box center [320, 551] width 167 height 446
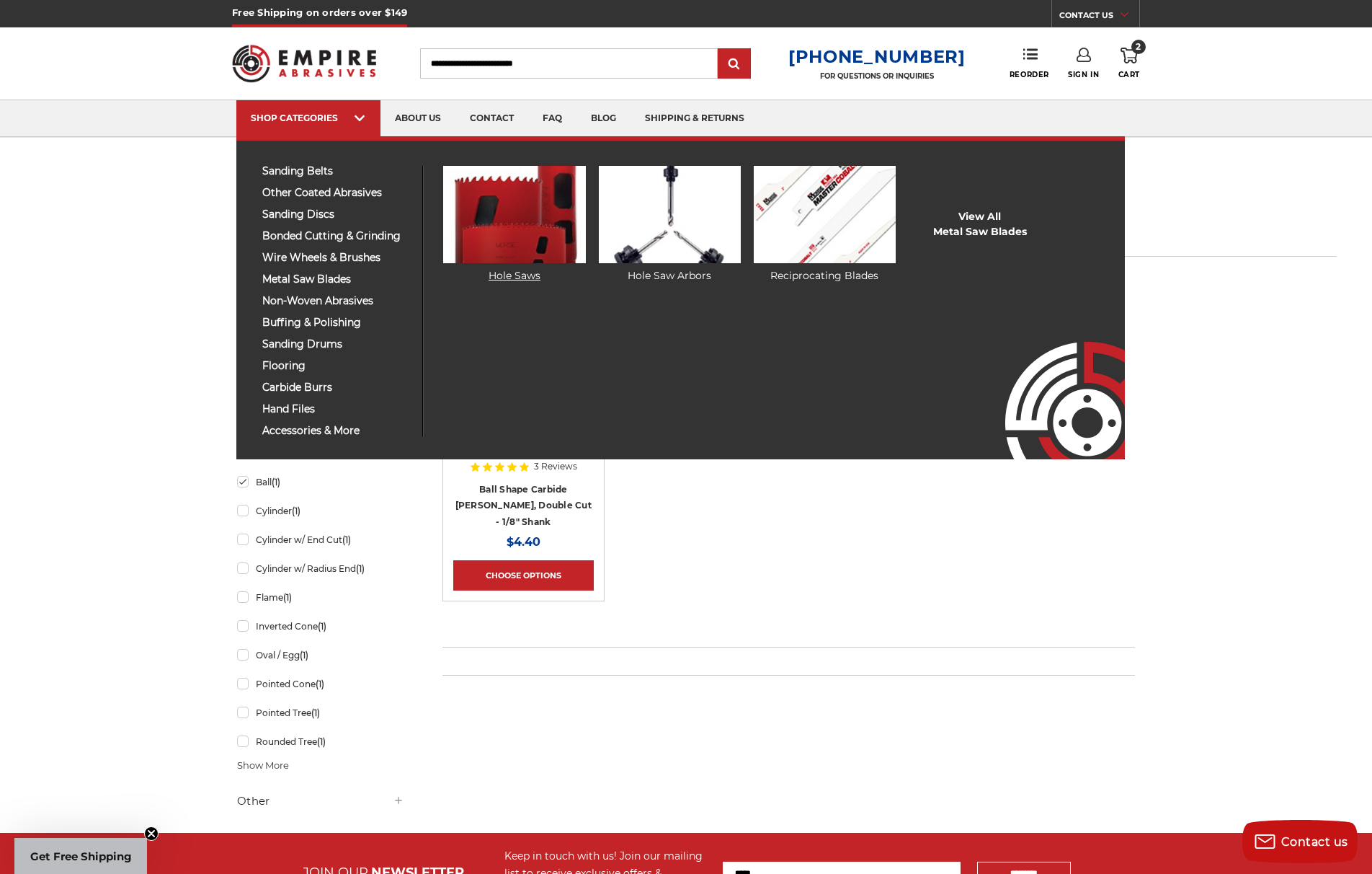
click at [466, 214] on img at bounding box center [514, 214] width 142 height 97
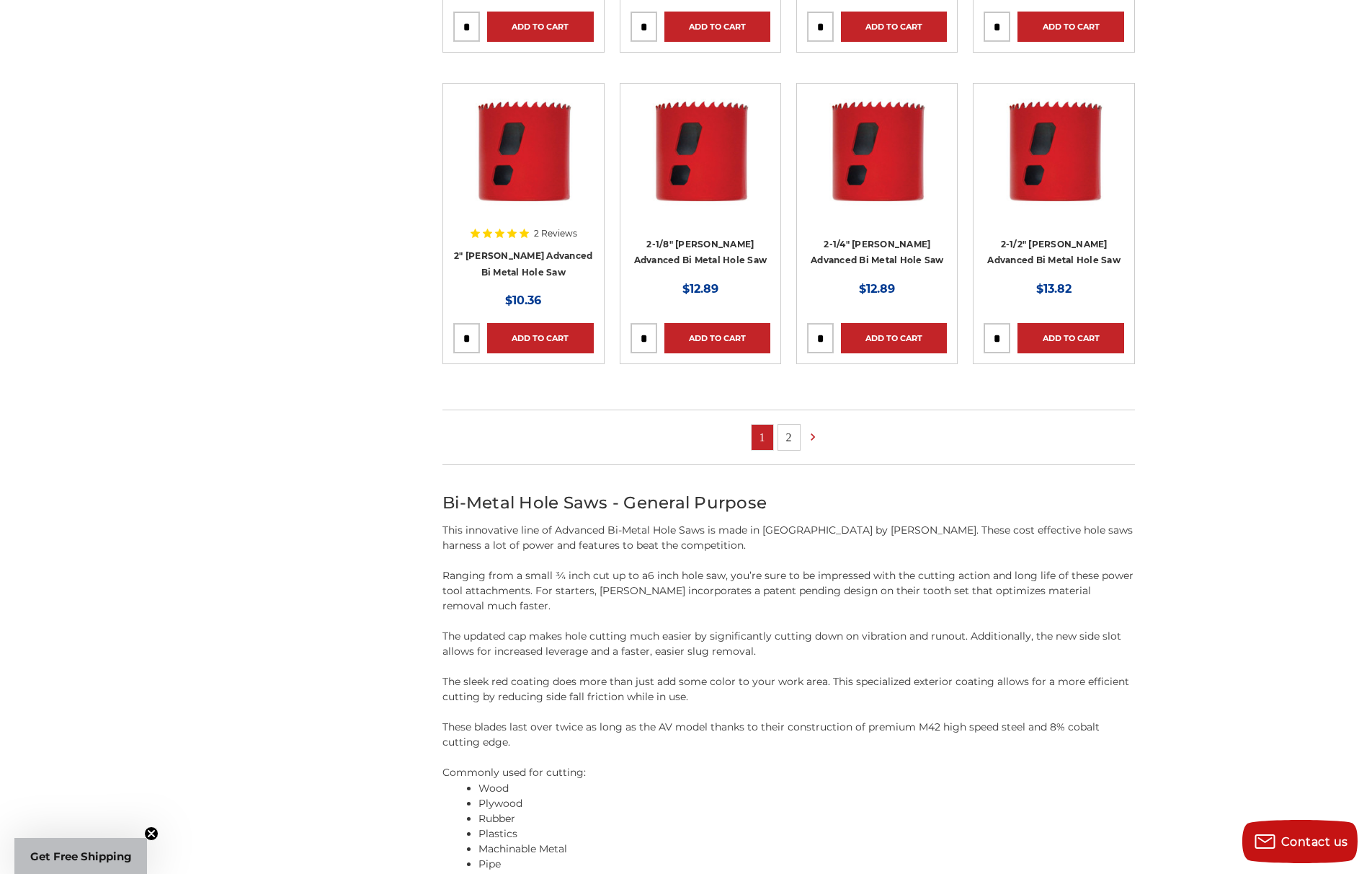
scroll to position [857, 0]
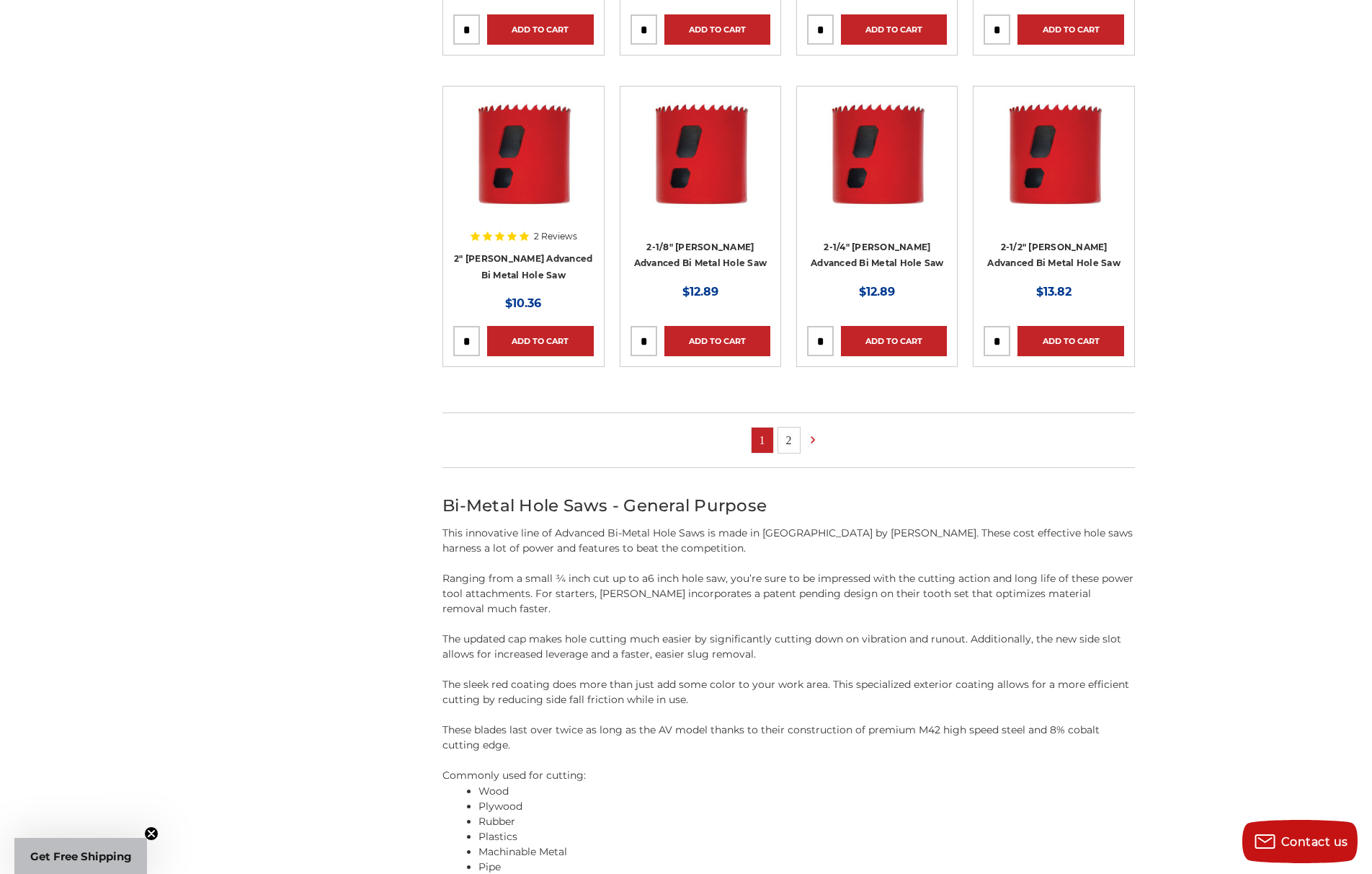
click at [782, 443] on link "2" at bounding box center [789, 440] width 22 height 25
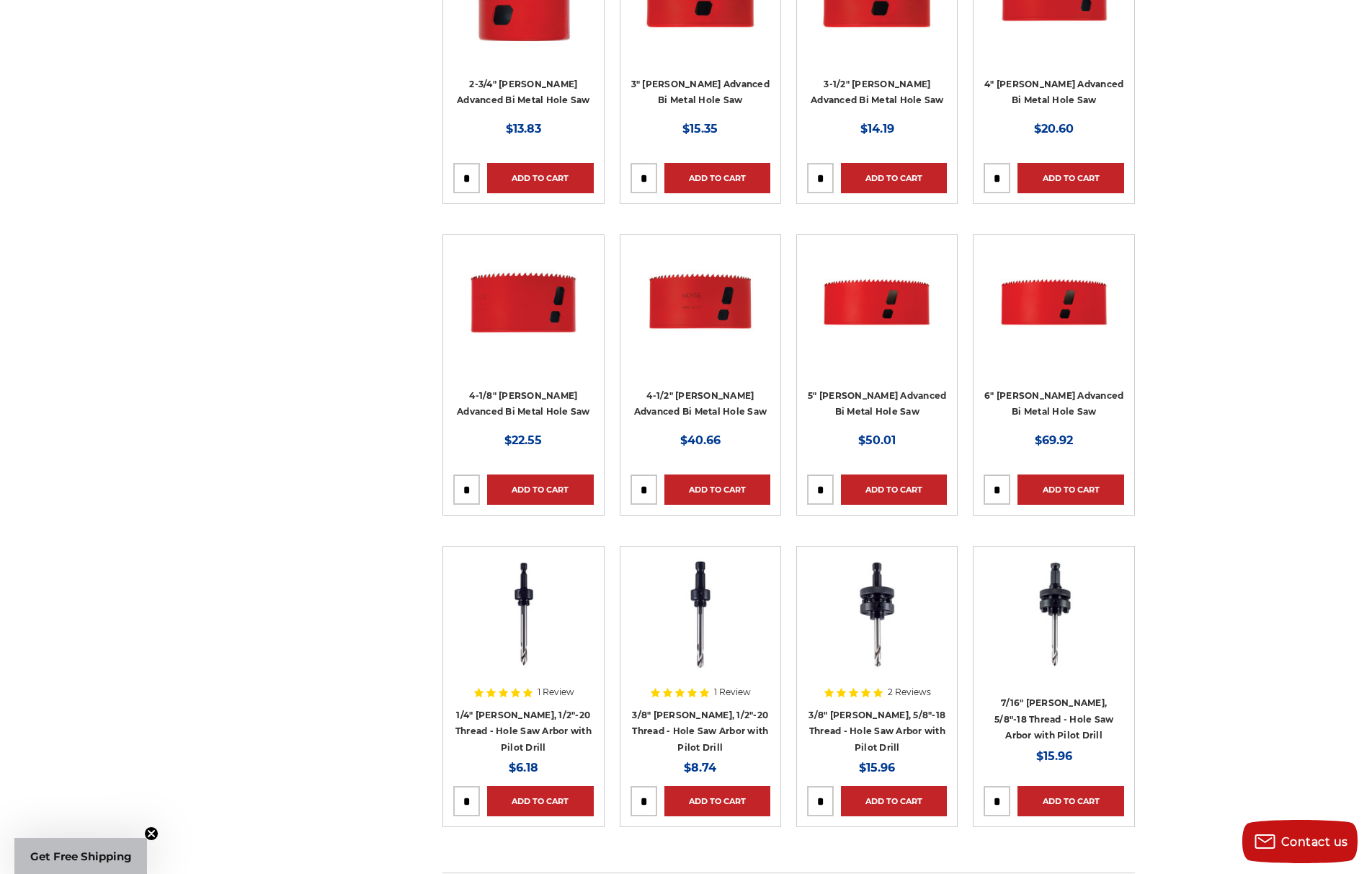
scroll to position [402, 0]
